Goal: Transaction & Acquisition: Purchase product/service

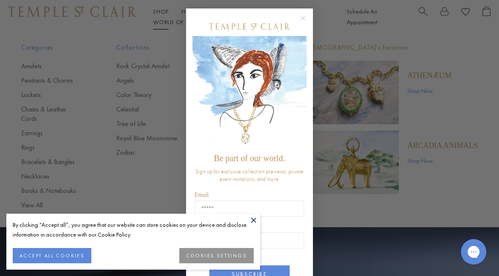
click at [305, 13] on circle "Close dialog" at bounding box center [303, 18] width 10 height 10
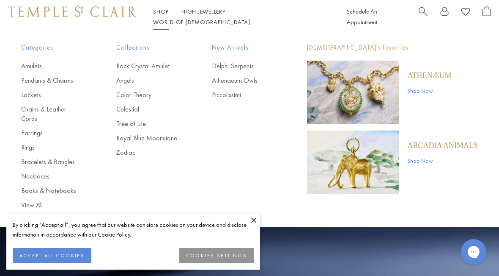
click at [28, 171] on link "Necklaces" at bounding box center [51, 175] width 61 height 9
click at [52, 108] on link "Chains & Leather Cords" at bounding box center [51, 114] width 61 height 19
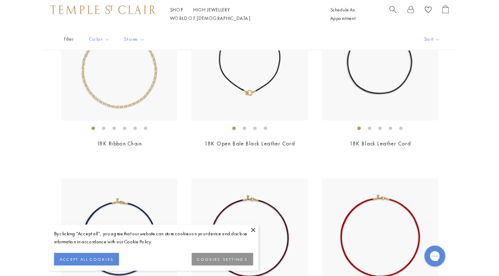
scroll to position [964, 0]
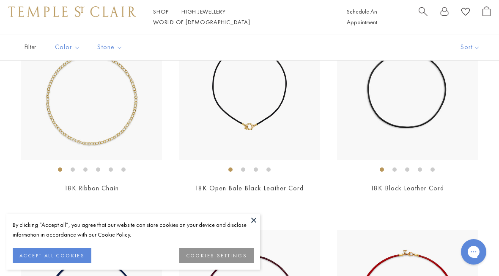
click at [278, 113] on img at bounding box center [249, 89] width 141 height 141
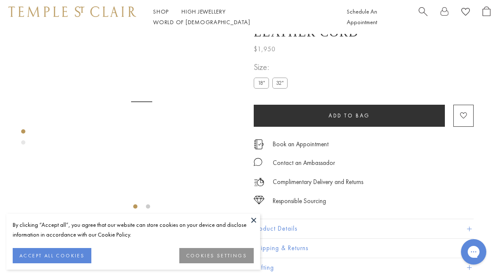
scroll to position [34, 0]
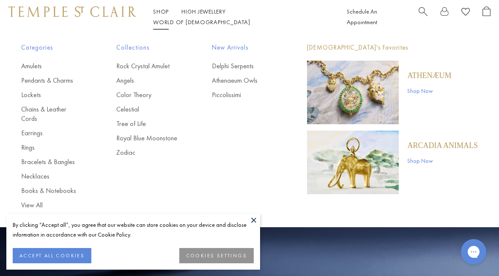
click at [54, 110] on link "Chains & Leather Cords" at bounding box center [51, 114] width 61 height 19
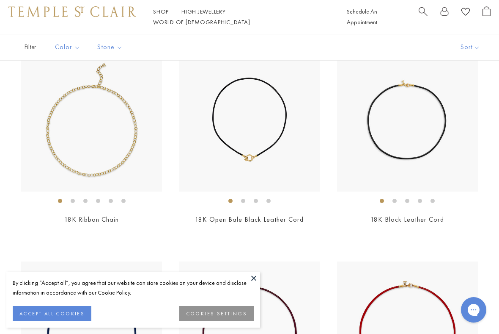
scroll to position [933, 0]
click at [289, 178] on img at bounding box center [249, 120] width 141 height 141
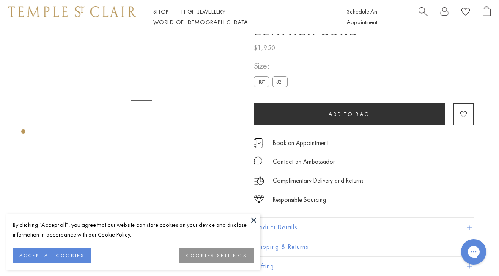
scroll to position [34, 0]
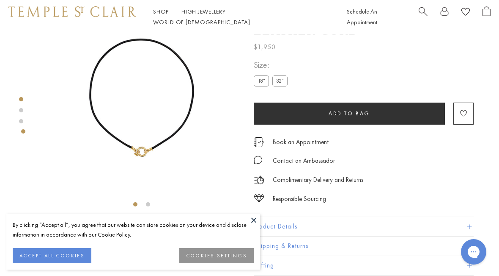
click at [259, 218] on button at bounding box center [254, 219] width 13 height 13
